Goal: Book appointment/travel/reservation

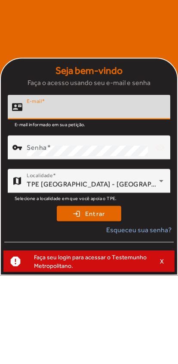
scroll to position [89, 0]
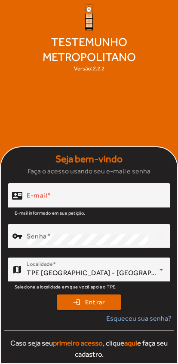
type input "**********"
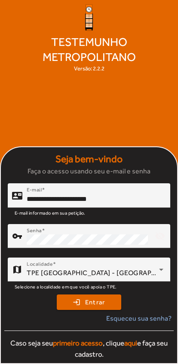
click at [89, 302] on button "login Entrar" at bounding box center [89, 302] width 64 height 15
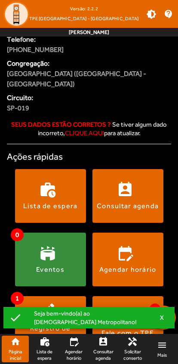
scroll to position [77, 0]
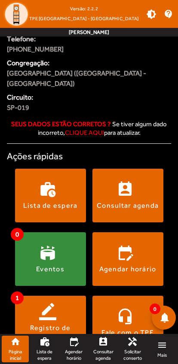
click at [128, 234] on span at bounding box center [127, 259] width 71 height 54
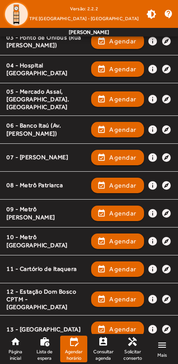
scroll to position [233, 0]
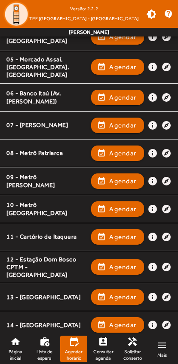
click at [115, 176] on span "Agendar" at bounding box center [122, 181] width 27 height 10
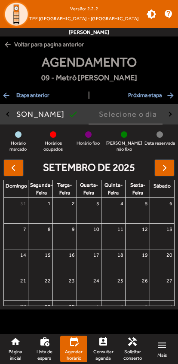
scroll to position [0, 0]
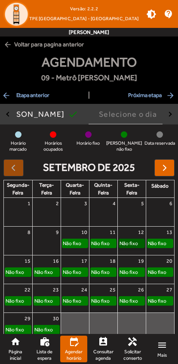
click at [132, 242] on link "Não fixo" at bounding box center [132, 243] width 26 height 9
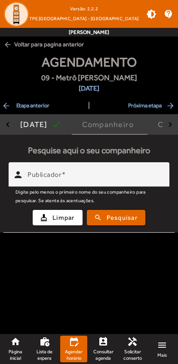
click at [127, 173] on input "Publicador" at bounding box center [94, 178] width 135 height 10
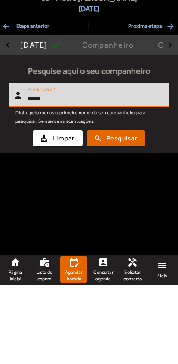
type input "*****"
click at [131, 213] on span "Pesquisar" at bounding box center [121, 218] width 31 height 10
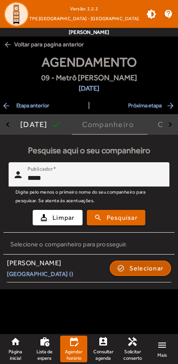
click at [141, 268] on span "Selecionar" at bounding box center [146, 268] width 34 height 10
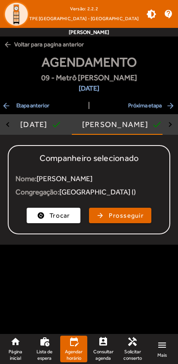
click at [121, 211] on span "Prosseguir" at bounding box center [126, 216] width 35 height 10
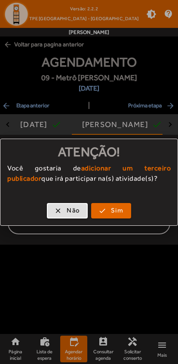
click at [68, 212] on span "Não" at bounding box center [73, 211] width 13 height 10
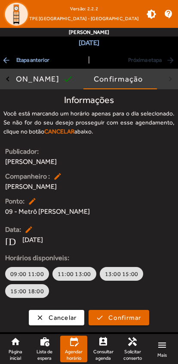
scroll to position [48, 0]
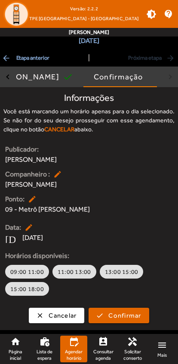
click at [7, 58] on mat-icon "arrow_back" at bounding box center [7, 58] width 10 height 9
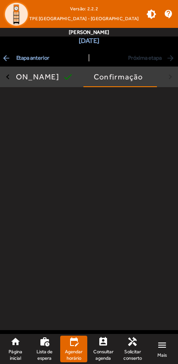
scroll to position [0, 0]
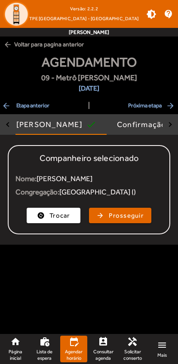
click at [13, 101] on span "arrow_back Etapa anterior" at bounding box center [26, 105] width 48 height 10
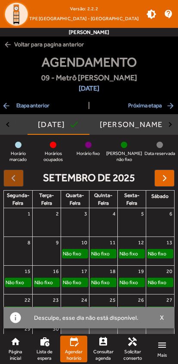
click at [13, 106] on span "arrow_back Etapa anterior" at bounding box center [26, 105] width 48 height 10
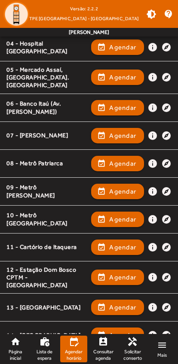
scroll to position [251, 0]
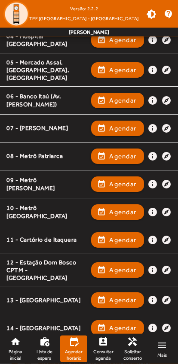
click at [103, 261] on span "button" at bounding box center [117, 270] width 51 height 21
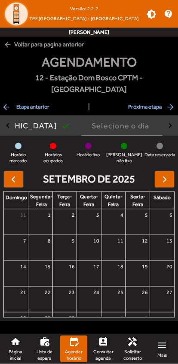
scroll to position [0, 0]
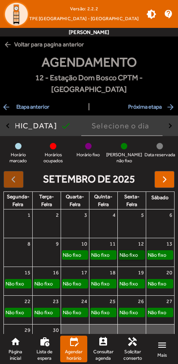
click at [132, 250] on link "Não fixo" at bounding box center [132, 254] width 26 height 9
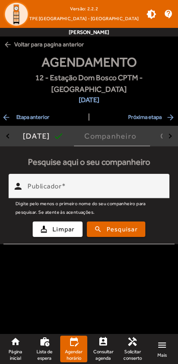
click at [102, 185] on input "Publicador" at bounding box center [94, 190] width 135 height 10
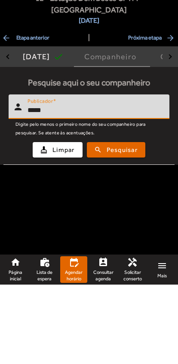
type input "*****"
click at [128, 225] on span "Pesquisar" at bounding box center [121, 230] width 31 height 10
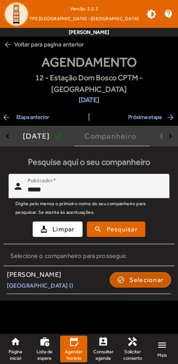
click at [138, 275] on span "Selecionar" at bounding box center [146, 280] width 34 height 10
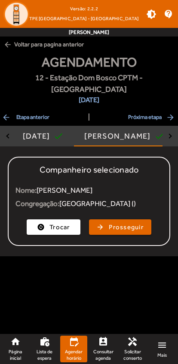
click at [126, 217] on span "button" at bounding box center [120, 227] width 61 height 21
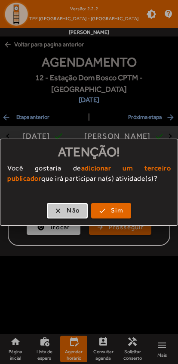
click at [59, 213] on span "button" at bounding box center [67, 211] width 39 height 21
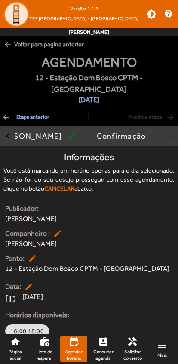
scroll to position [30, 0]
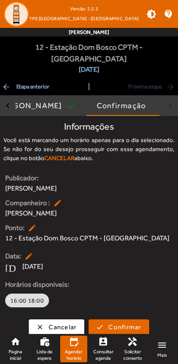
click at [49, 322] on span "Cancelar" at bounding box center [63, 327] width 28 height 10
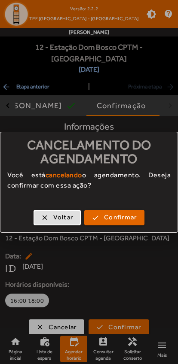
click at [112, 216] on span "Confirmar" at bounding box center [120, 218] width 33 height 10
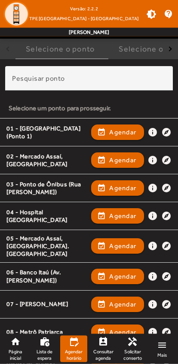
scroll to position [53, 0]
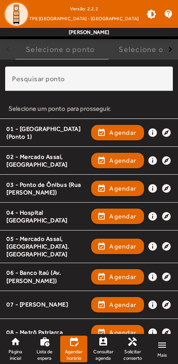
click at [112, 215] on span "Agendar" at bounding box center [122, 216] width 27 height 10
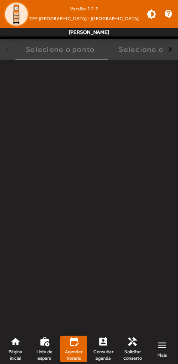
scroll to position [0, 0]
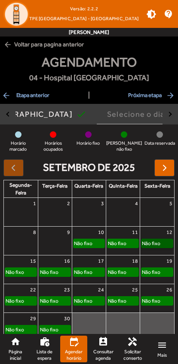
click at [155, 248] on link "Não fixo" at bounding box center [157, 243] width 32 height 9
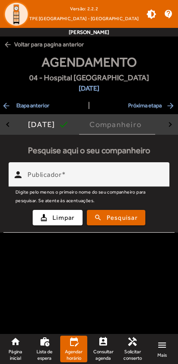
click at [115, 169] on div "Publicador" at bounding box center [94, 174] width 135 height 24
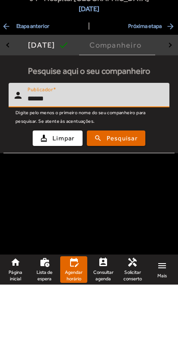
type input "*****"
click at [131, 213] on span "Pesquisar" at bounding box center [121, 218] width 31 height 10
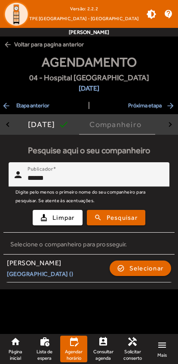
click at [142, 267] on span "Selecionar" at bounding box center [146, 268] width 34 height 10
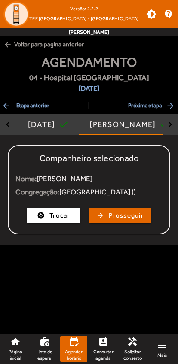
click at [130, 213] on span "Prosseguir" at bounding box center [126, 216] width 35 height 10
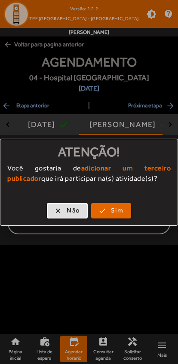
click at [72, 210] on span "Não" at bounding box center [73, 211] width 13 height 10
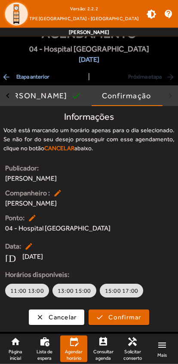
scroll to position [30, 0]
